Goal: Book appointment/travel/reservation

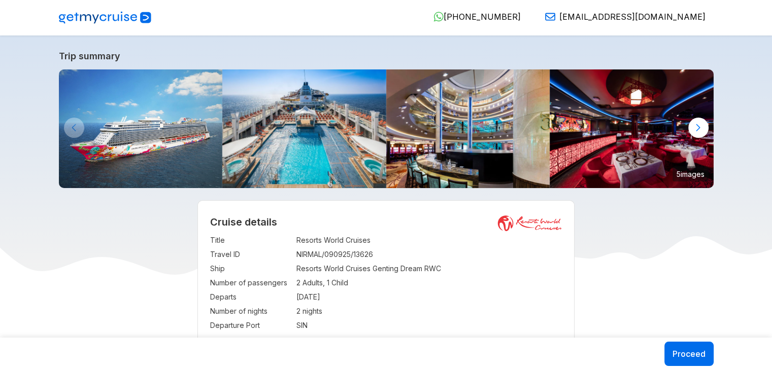
click at [280, 152] on img at bounding box center [304, 129] width 164 height 119
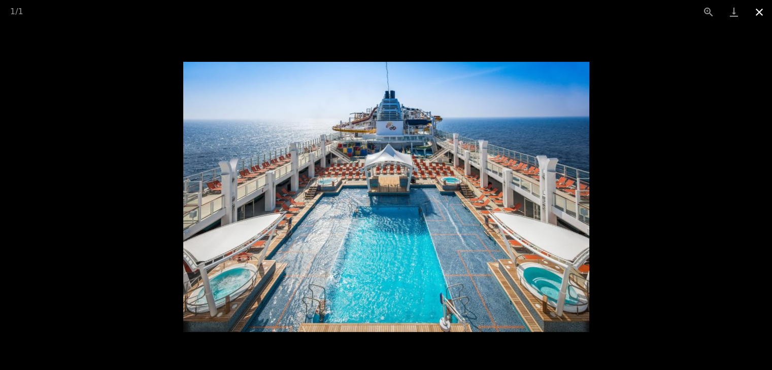
click at [759, 14] on button "Close gallery" at bounding box center [758, 12] width 25 height 24
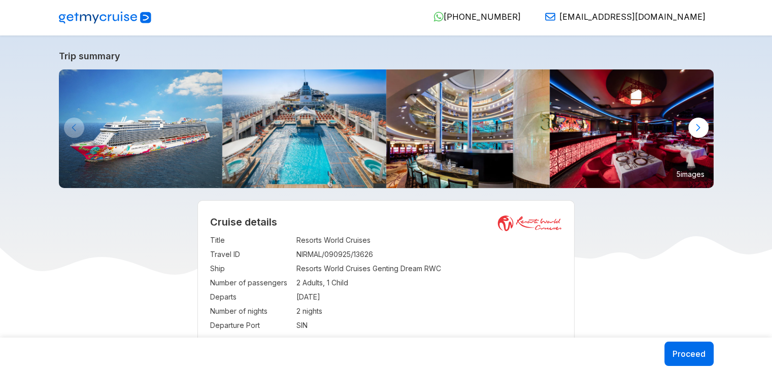
click at [693, 121] on div at bounding box center [698, 128] width 20 height 20
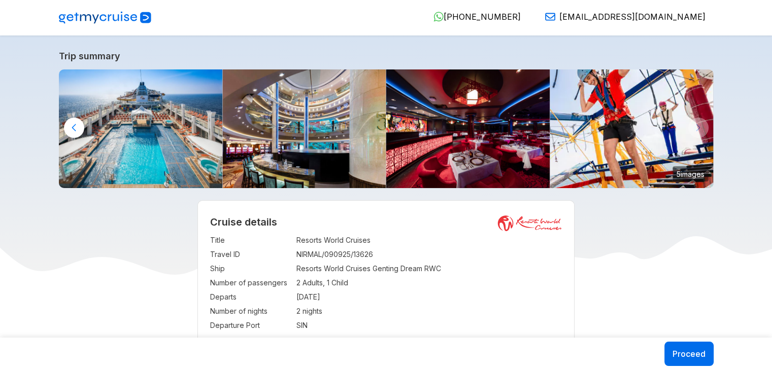
click at [624, 122] on img at bounding box center [632, 129] width 164 height 119
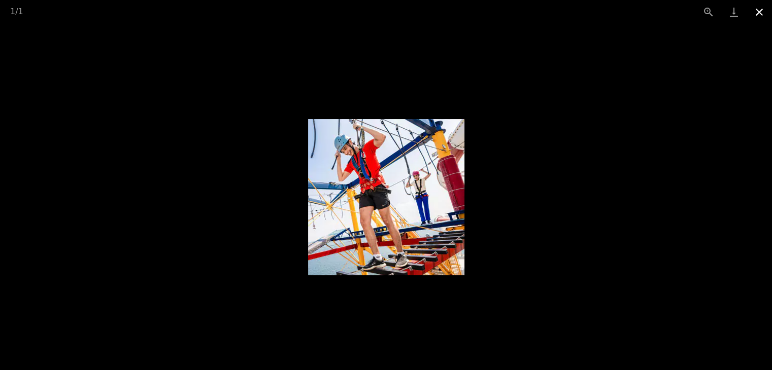
click at [756, 7] on button "Close gallery" at bounding box center [758, 12] width 25 height 24
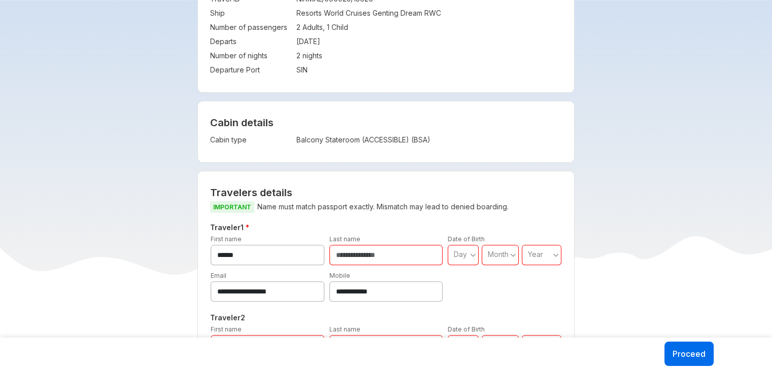
scroll to position [257, 0]
click at [416, 254] on input "text" at bounding box center [386, 254] width 114 height 20
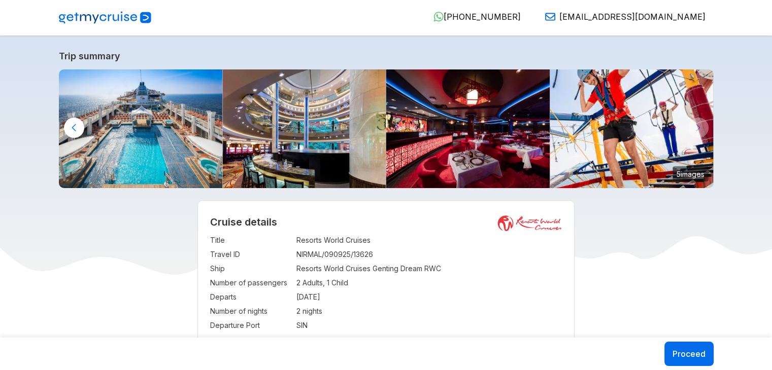
scroll to position [49, 0]
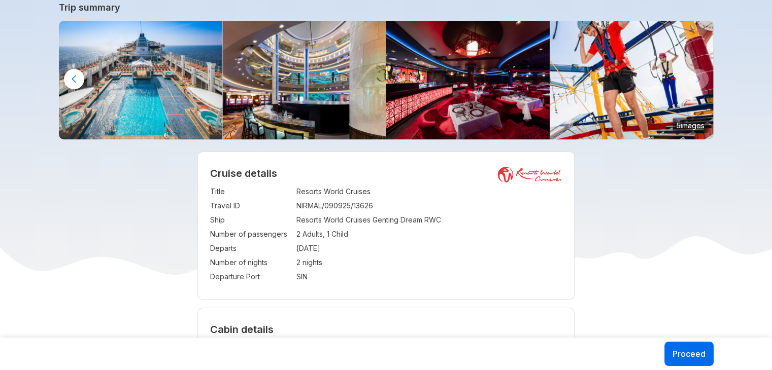
click at [619, 59] on img at bounding box center [632, 80] width 164 height 119
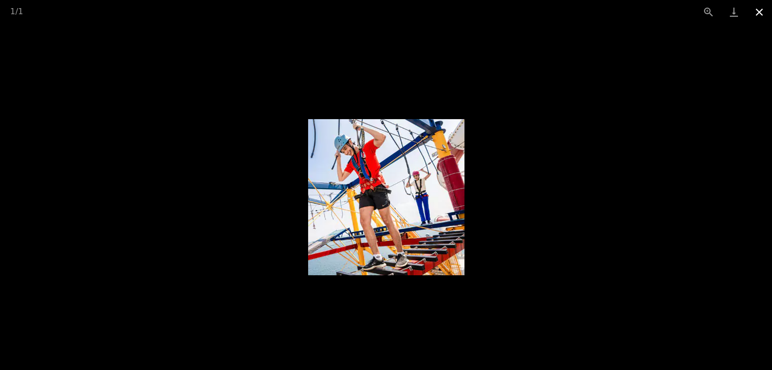
click at [764, 9] on button "Close gallery" at bounding box center [758, 12] width 25 height 24
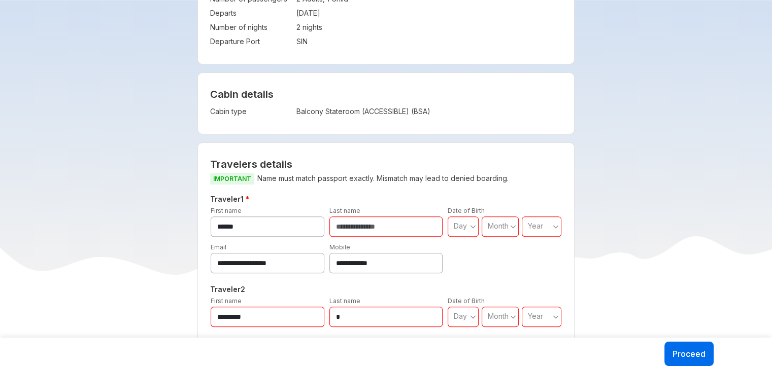
scroll to position [286, 0]
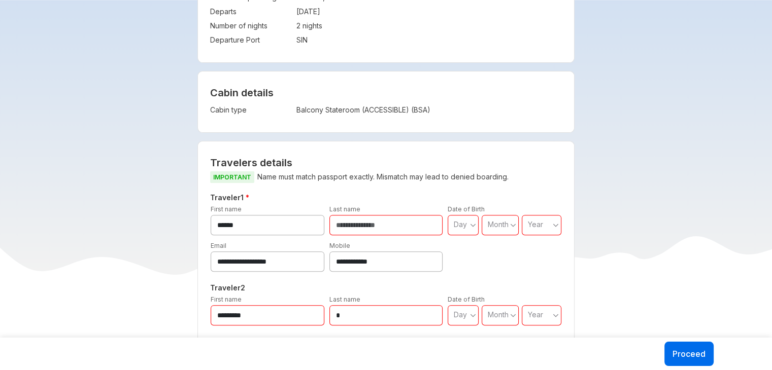
click at [407, 224] on input "text" at bounding box center [386, 225] width 114 height 20
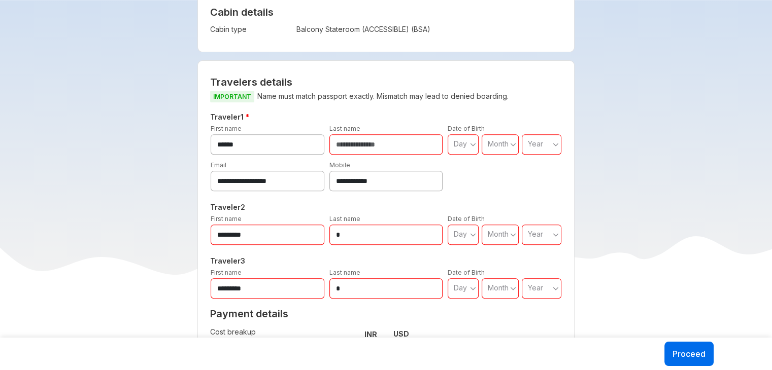
scroll to position [367, 0]
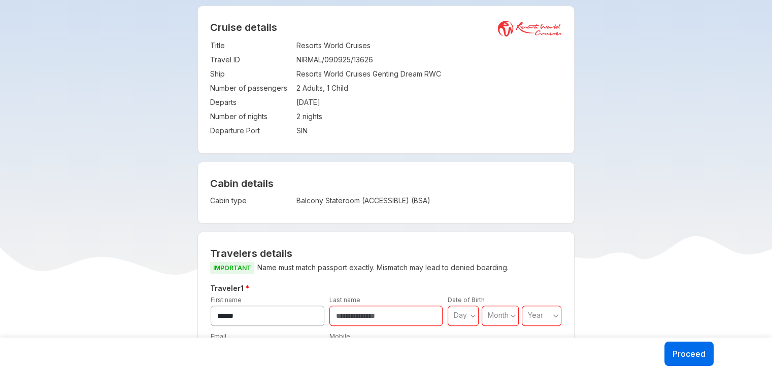
scroll to position [195, 0]
